Goal: Transaction & Acquisition: Purchase product/service

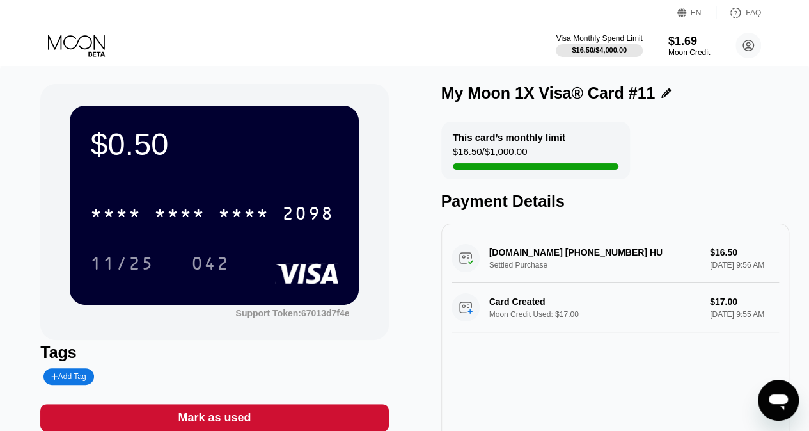
click at [76, 35] on icon at bounding box center [78, 46] width 60 height 22
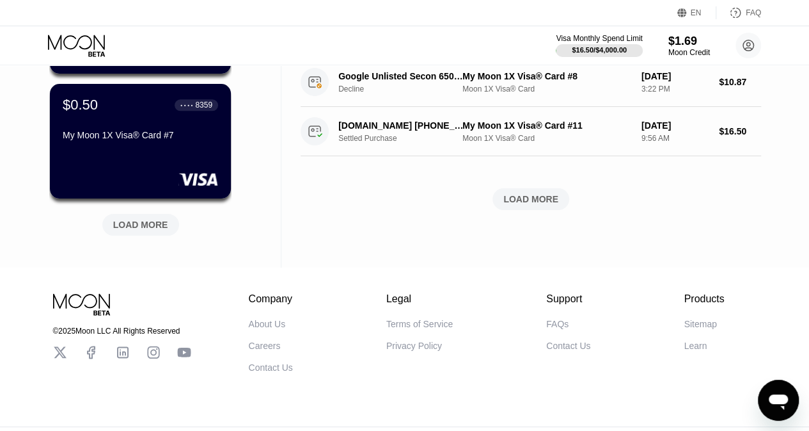
scroll to position [609, 0]
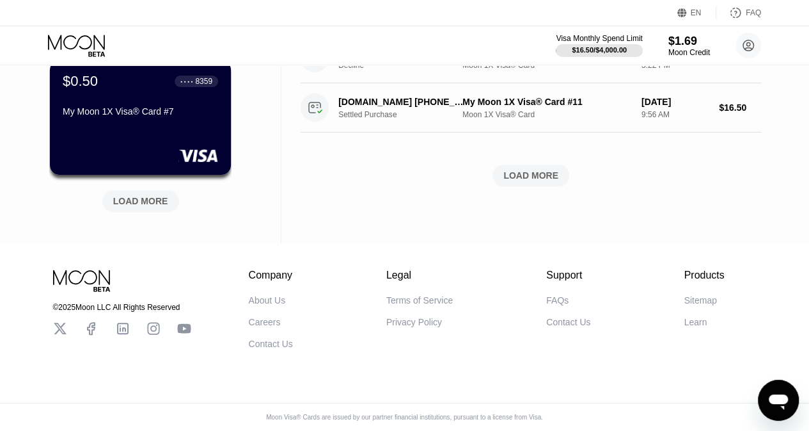
click at [524, 170] on div "LOAD MORE" at bounding box center [531, 176] width 55 height 12
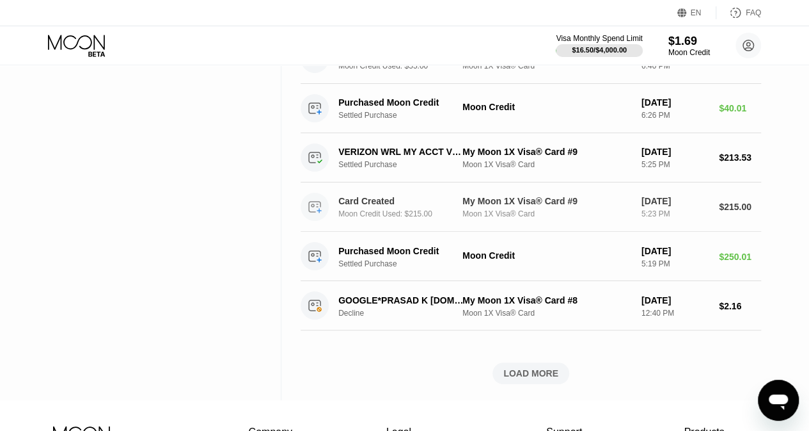
scroll to position [1057, 0]
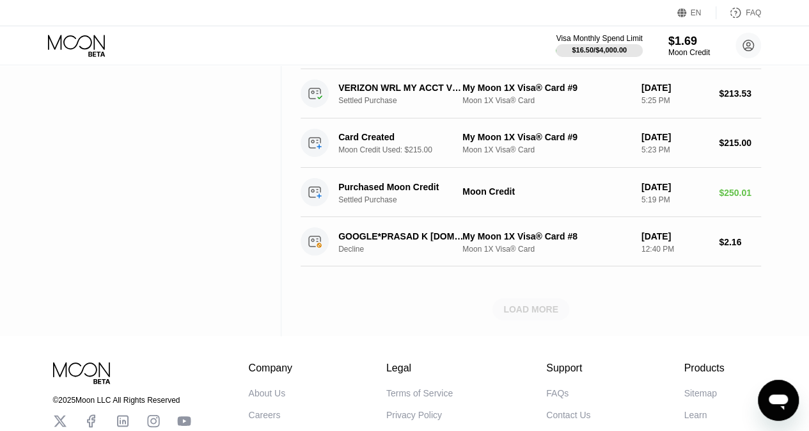
click at [518, 303] on div "LOAD MORE" at bounding box center [531, 309] width 55 height 12
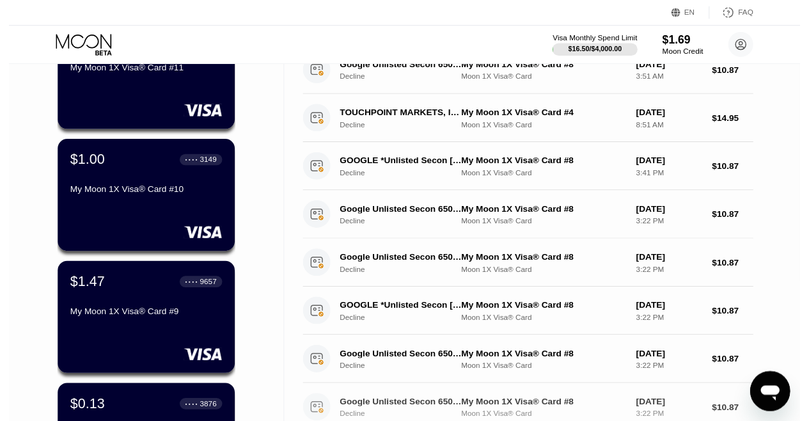
scroll to position [0, 0]
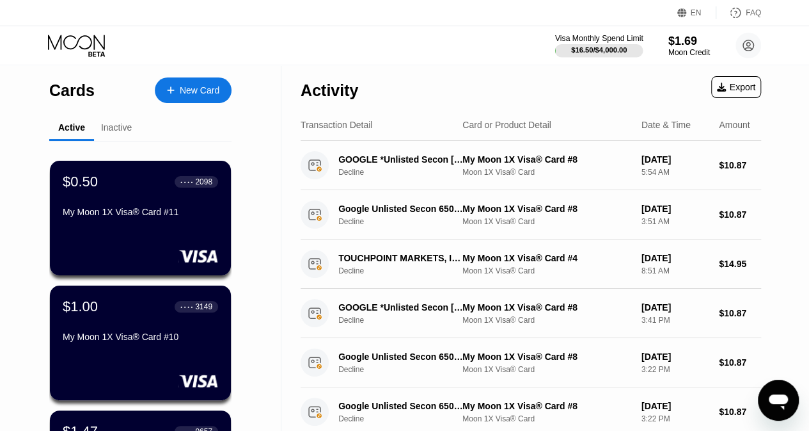
click at [599, 46] on div "$16.50 / $4,000.00" at bounding box center [599, 50] width 56 height 8
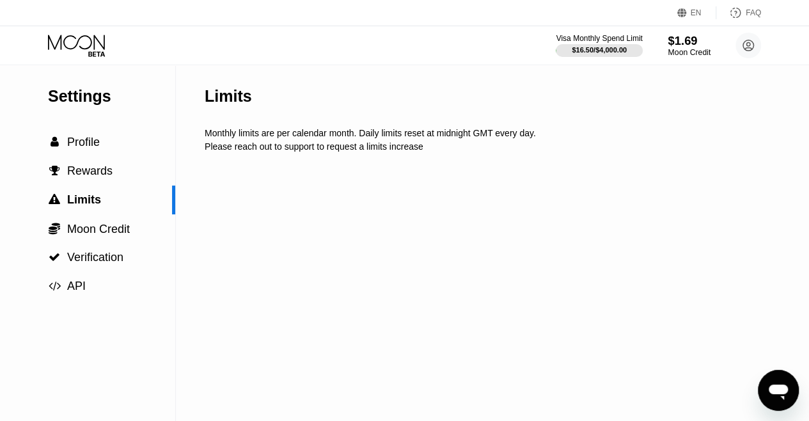
click at [694, 49] on div "Moon Credit" at bounding box center [689, 52] width 43 height 9
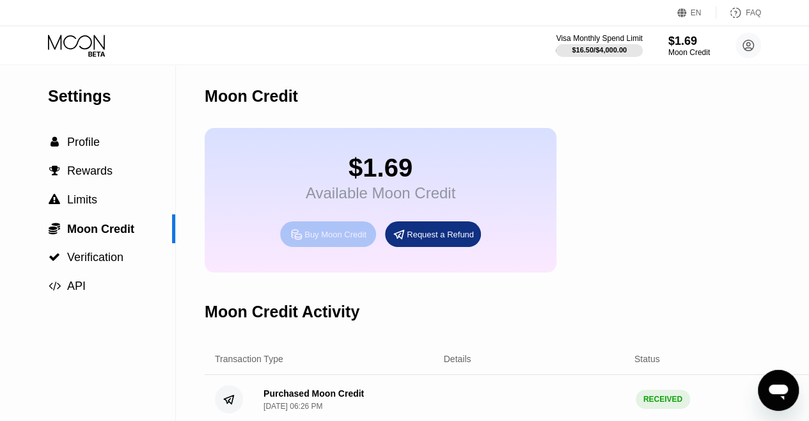
click at [320, 240] on div "Buy Moon Credit" at bounding box center [336, 234] width 62 height 11
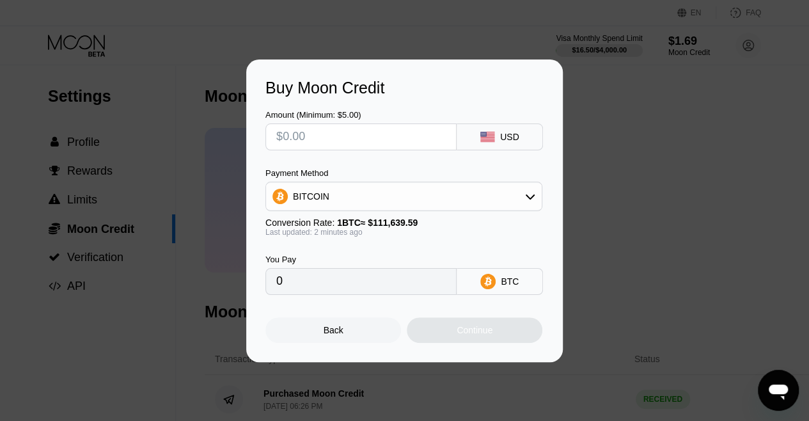
click at [375, 195] on div "BITCOIN" at bounding box center [404, 197] width 276 height 26
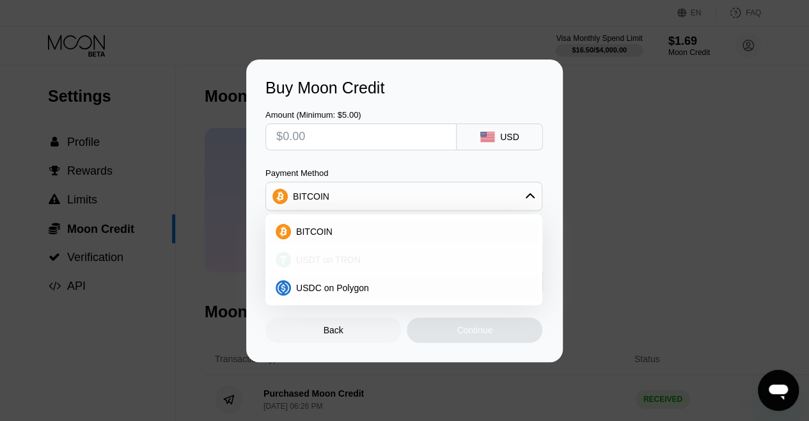
click at [347, 258] on span "USDT on TRON" at bounding box center [328, 260] width 65 height 10
type input "0.00"
